Goal: Learn about a topic

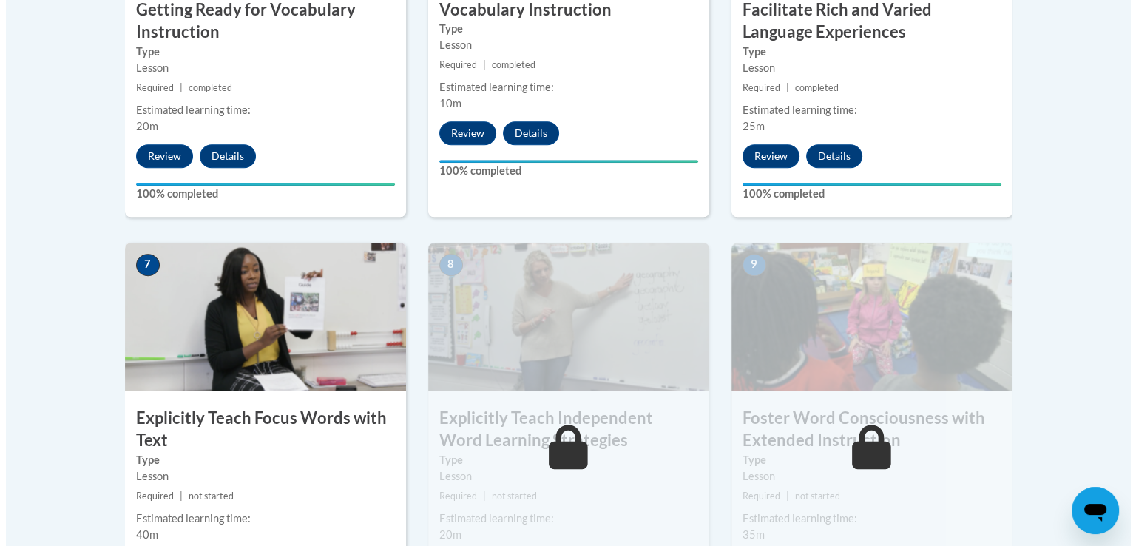
scroll to position [1257, 0]
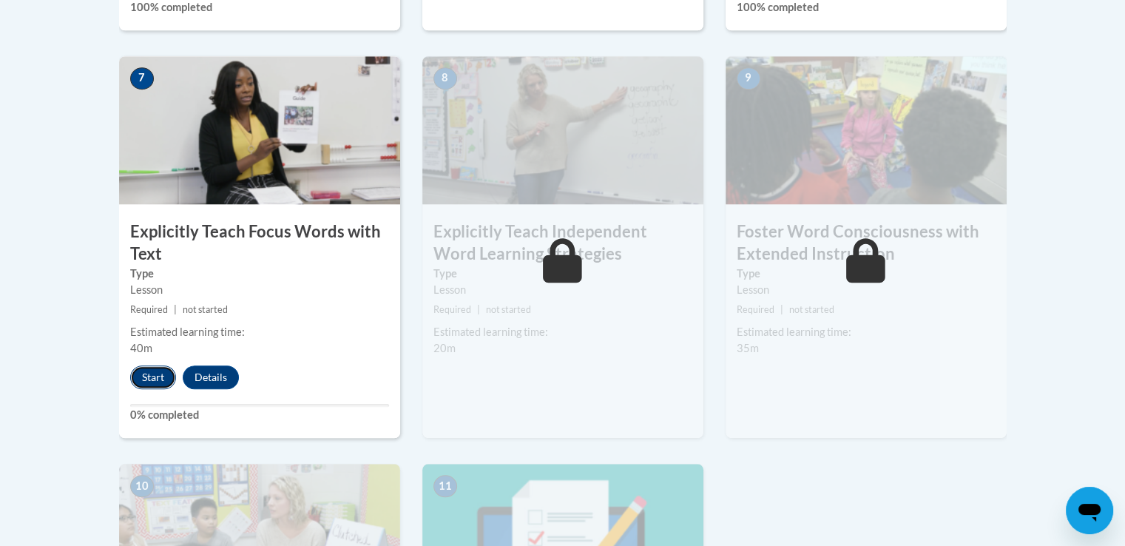
click at [155, 376] on button "Start" at bounding box center [153, 377] width 46 height 24
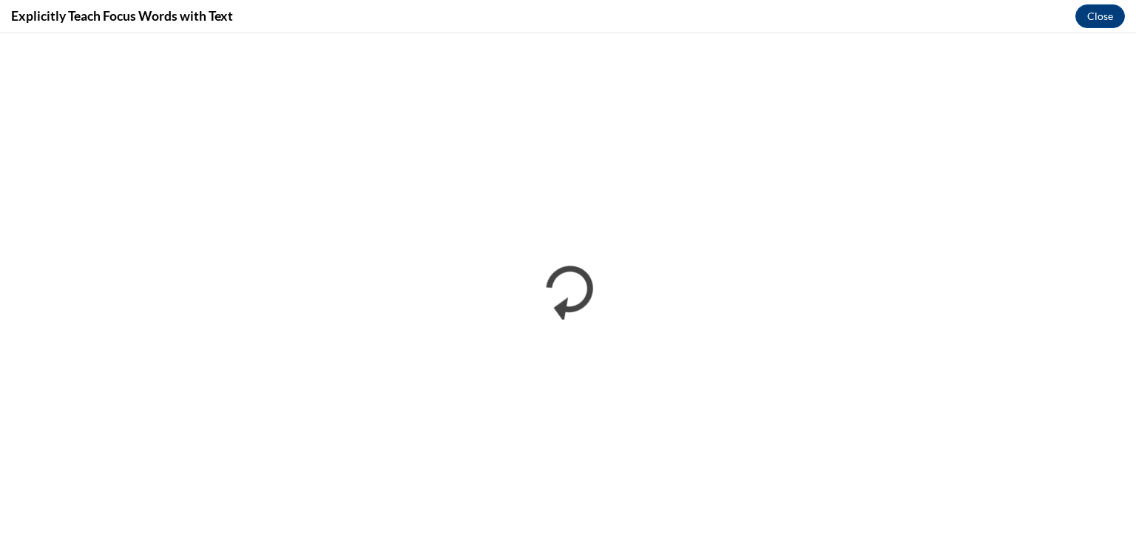
scroll to position [0, 0]
